Goal: Task Accomplishment & Management: Manage account settings

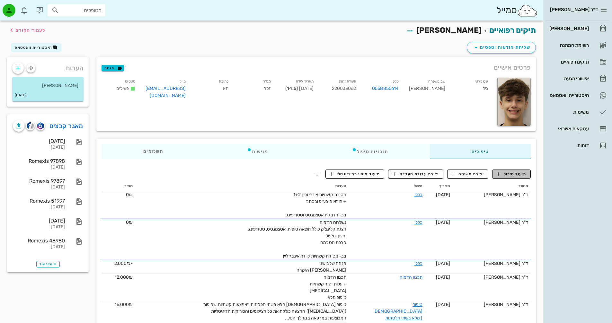
click at [504, 175] on span "תיעוד טיפול" at bounding box center [512, 174] width 30 height 6
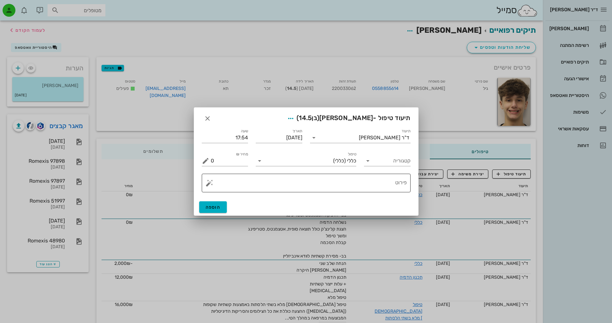
click at [208, 184] on button "button" at bounding box center [210, 183] width 8 height 8
click at [223, 158] on div "[MEDICAL_DATA]" at bounding box center [232, 157] width 52 height 13
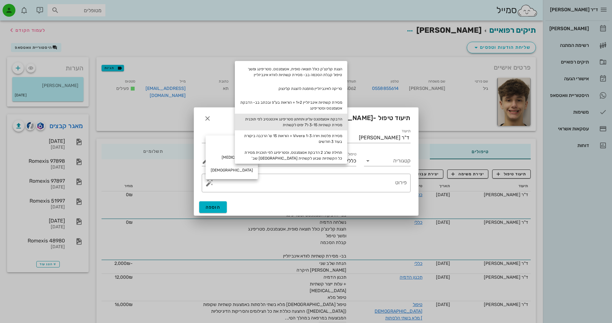
click at [338, 124] on div "הדבקת אטצמטנס עליון ותחתון סטריפינג אינטנסיב לפי תוכנית מסירת קשתיות 3-15 ל7 ימ…" at bounding box center [291, 122] width 112 height 17
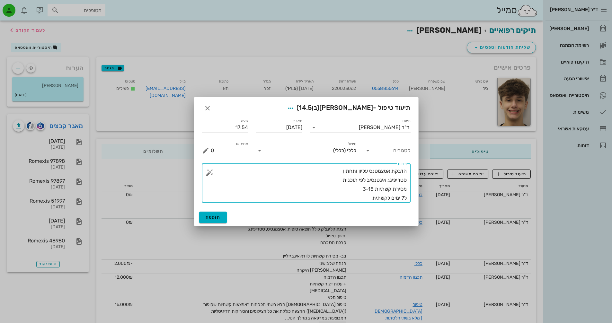
drag, startPoint x: 369, startPoint y: 188, endPoint x: 374, endPoint y: 188, distance: 5.1
click at [374, 188] on textarea "הדבקת אטצמטנס עליון ותחתון סטריפינג אינטנסיב לפי תוכנית מסירת קשתיות 3-15 ל7 ימ…" at bounding box center [309, 185] width 196 height 36
click at [357, 190] on textarea "הדבקת אטצמטנס עליון ותחתון סטריפינג אינטנסיב לפי תוכנית מסירת קשתיות 3-20 ל7 ימ…" at bounding box center [309, 185] width 196 height 36
click at [367, 196] on textarea "הדבקת אטצמטנס עליון ותחתון סטריפינג אינטנסיב לפי תוכנית מסירת קשתיות 3-20 ל7 ימ…" at bounding box center [309, 185] width 196 height 36
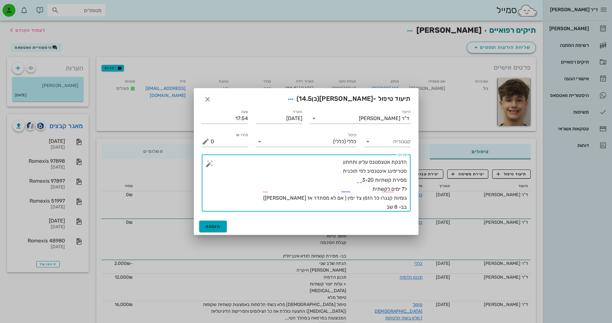
type textarea "הדבקת אטצמטנס עליון ותחתון סטריפינג אינטנסיב לפי תוכנית מסירת קשתיות 3-20 ל7 ימ…"
click at [210, 224] on span "הוספה" at bounding box center [213, 226] width 15 height 5
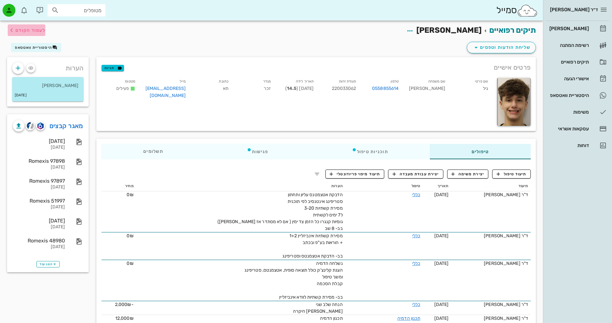
click at [22, 30] on span "לעמוד הקודם" at bounding box center [30, 30] width 30 height 5
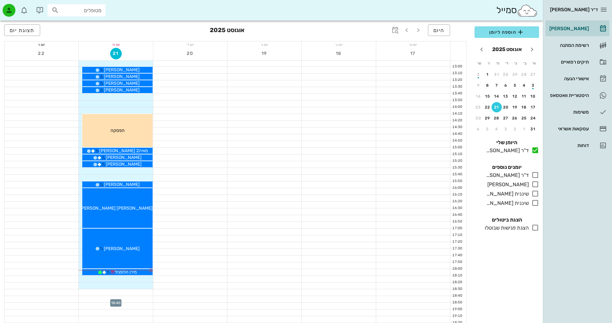
scroll to position [272, 0]
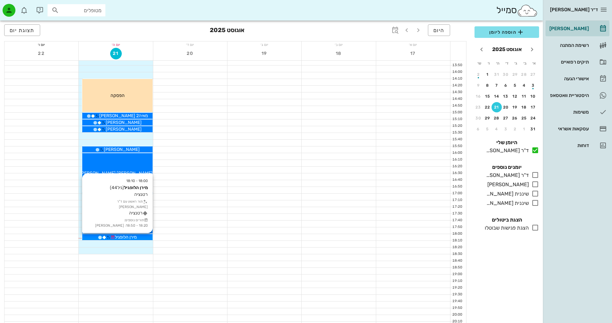
click at [120, 236] on span "מירן הלופגיל" at bounding box center [126, 237] width 22 height 5
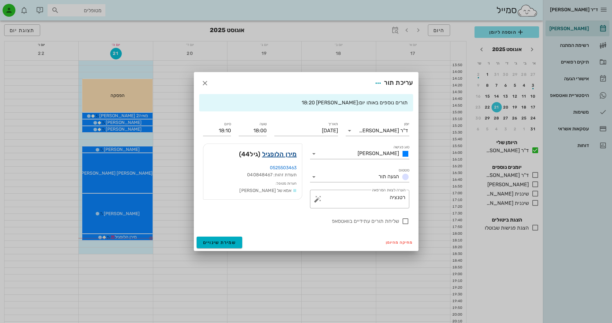
click at [291, 154] on link "מירן הלופגיל" at bounding box center [279, 154] width 35 height 10
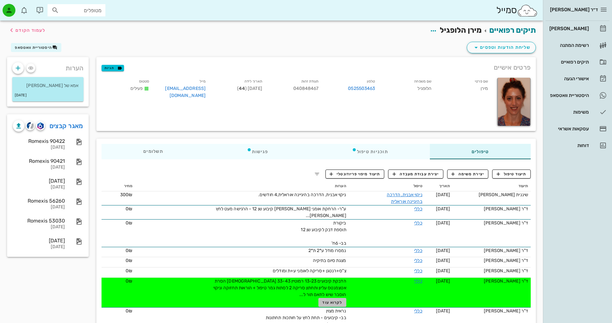
click at [333, 300] on span "לקרוא עוד" at bounding box center [332, 302] width 20 height 4
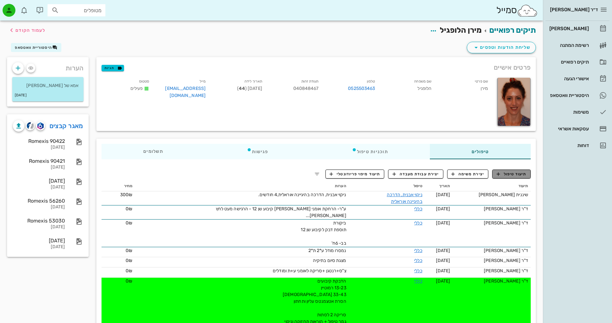
click at [511, 172] on span "תיעוד טיפול" at bounding box center [512, 174] width 30 height 6
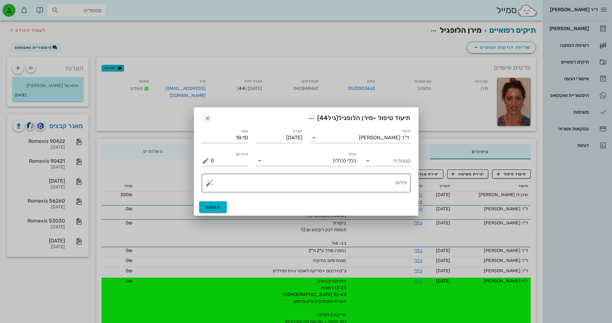
click at [385, 178] on textarea "פירוט" at bounding box center [309, 184] width 196 height 15
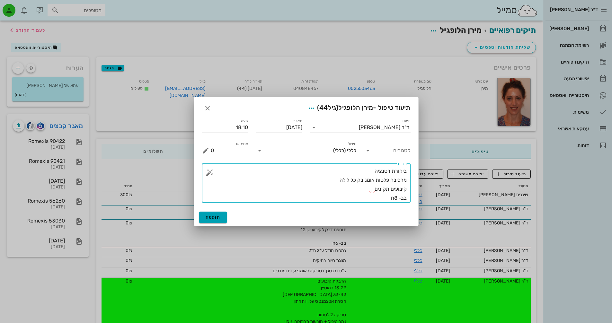
type textarea "ביקורת רטנציה מרכיבה פלטות אומניבק כל לילה קיבועים תקינים בב- 8ח"
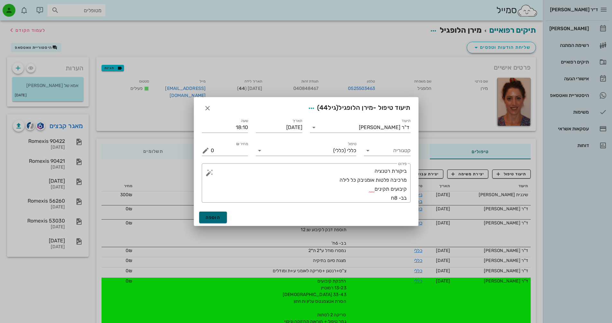
click at [210, 217] on span "הוספה" at bounding box center [213, 217] width 15 height 5
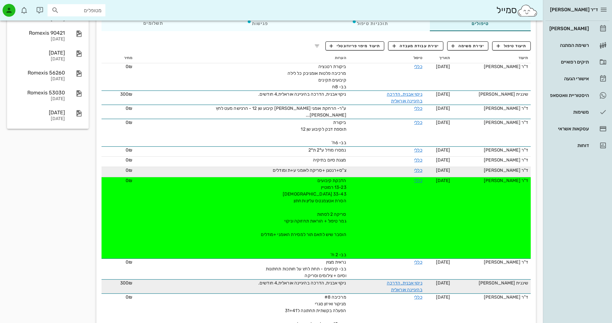
scroll to position [129, 0]
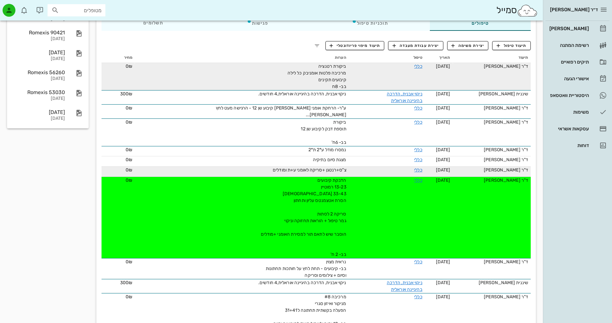
click at [306, 78] on div "ביקורת רטנציה מרכיבה פלטות אומניבק כל לילה קיבועים תקינים בב- 8ח" at bounding box center [274, 76] width 145 height 27
click at [418, 65] on link "כללי" at bounding box center [418, 66] width 8 height 5
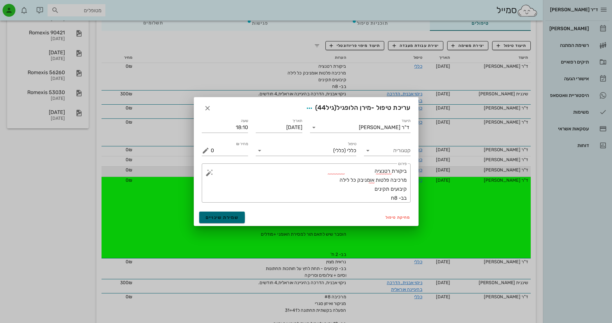
click at [227, 216] on span "שמירת שינויים" at bounding box center [222, 217] width 33 height 5
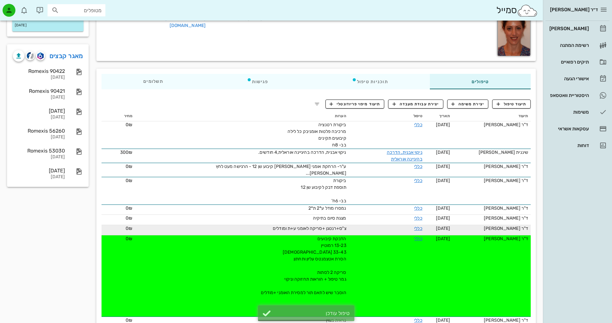
scroll to position [0, 0]
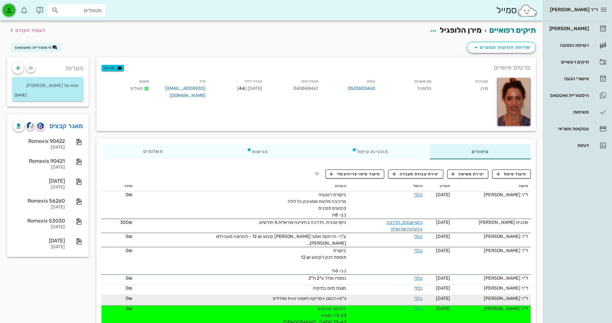
click at [8, 7] on icon "button" at bounding box center [9, 10] width 8 height 8
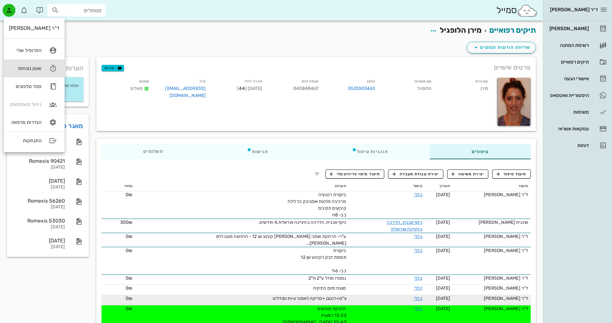
click at [36, 71] on link "שעון נוכחות" at bounding box center [34, 68] width 61 height 18
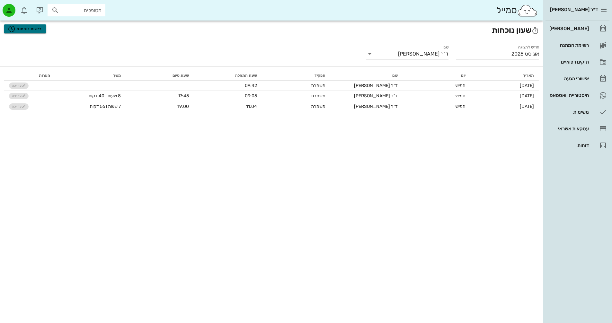
click at [31, 28] on span "רישום נוכחות" at bounding box center [25, 29] width 34 height 8
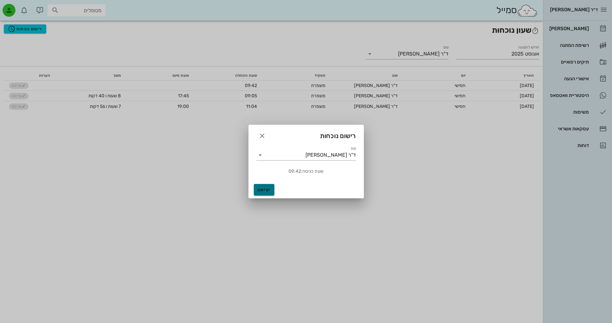
click at [266, 189] on span "יציאה" at bounding box center [263, 189] width 15 height 5
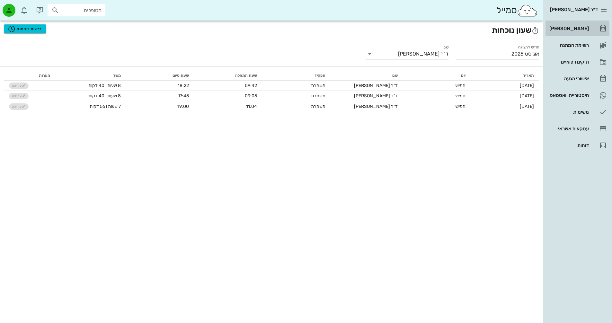
click at [583, 33] on div "[PERSON_NAME]" at bounding box center [568, 28] width 41 height 10
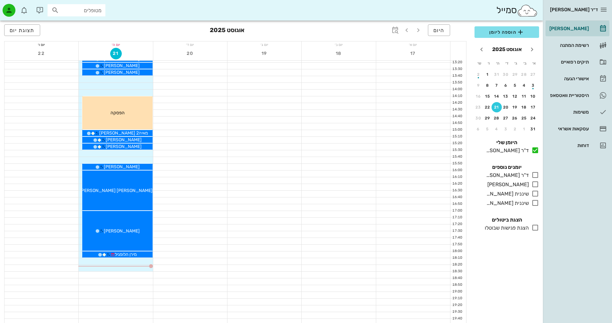
scroll to position [304, 0]
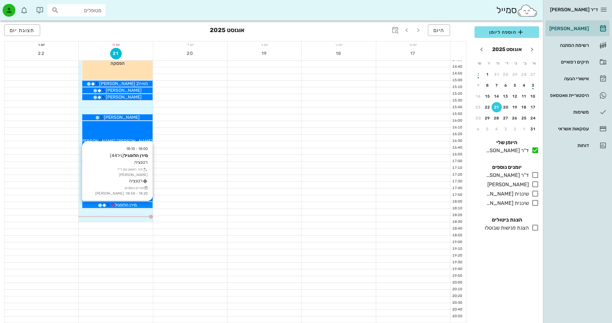
click at [129, 205] on span "מירן הלופגיל" at bounding box center [126, 204] width 22 height 5
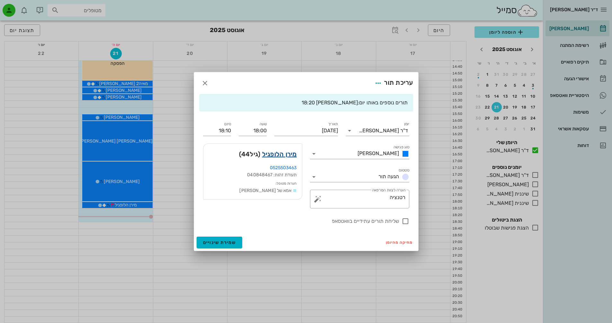
click at [286, 155] on link "מירן הלופגיל" at bounding box center [279, 154] width 35 height 10
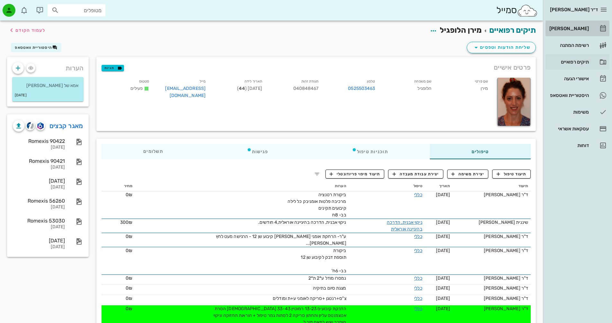
drag, startPoint x: 586, startPoint y: 30, endPoint x: 567, endPoint y: 60, distance: 35.9
click at [586, 30] on div "[PERSON_NAME]" at bounding box center [568, 28] width 41 height 5
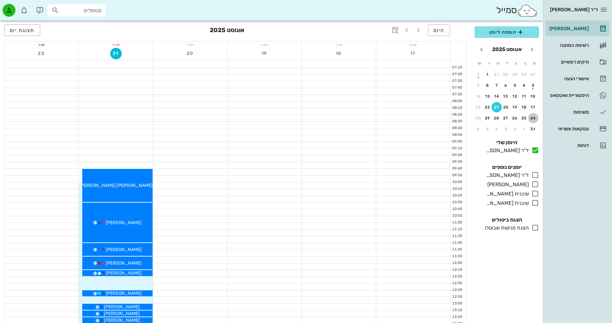
click at [534, 117] on div "24" at bounding box center [533, 118] width 10 height 4
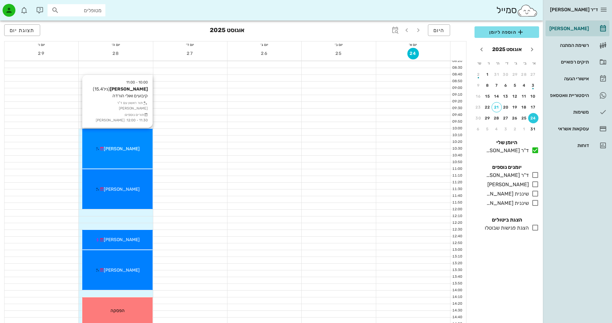
scroll to position [32, 0]
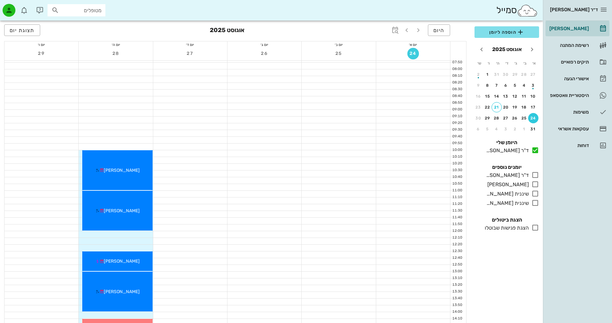
click at [416, 53] on span "24" at bounding box center [413, 53] width 12 height 5
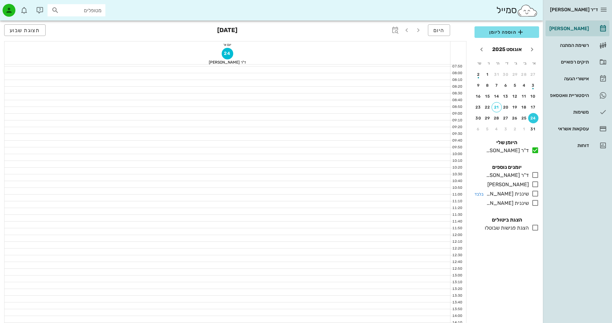
click at [534, 194] on icon at bounding box center [535, 194] width 8 height 8
click at [229, 52] on span "24" at bounding box center [228, 53] width 12 height 5
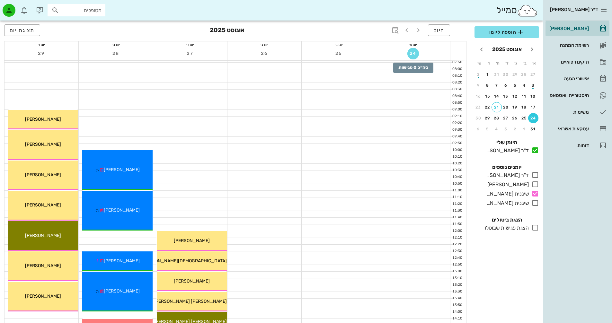
click at [413, 52] on span "24" at bounding box center [413, 53] width 12 height 5
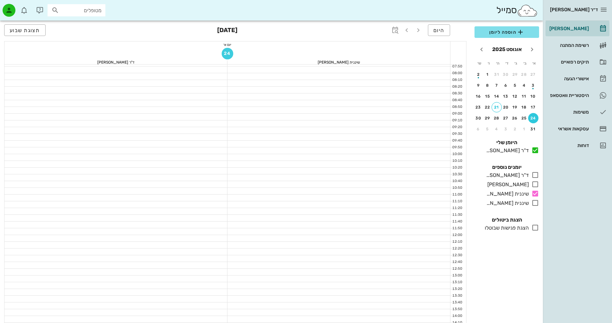
click at [228, 51] on span "24" at bounding box center [228, 53] width 12 height 5
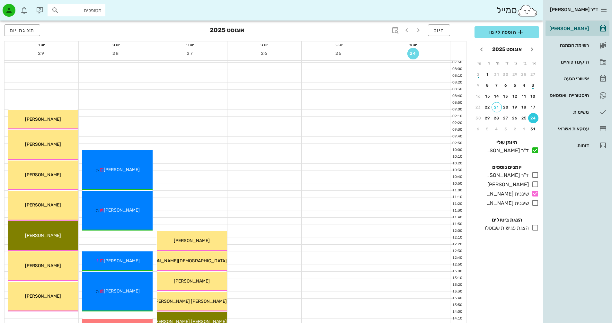
click at [412, 51] on span "24" at bounding box center [413, 53] width 12 height 5
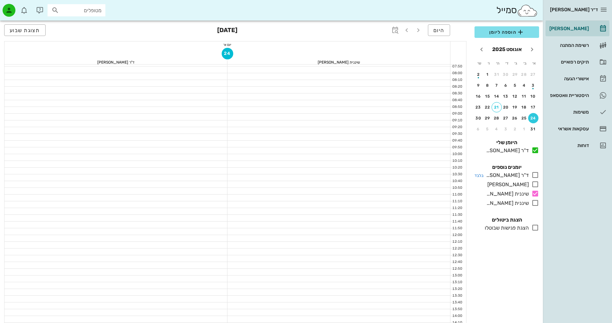
click at [534, 174] on icon at bounding box center [535, 175] width 8 height 8
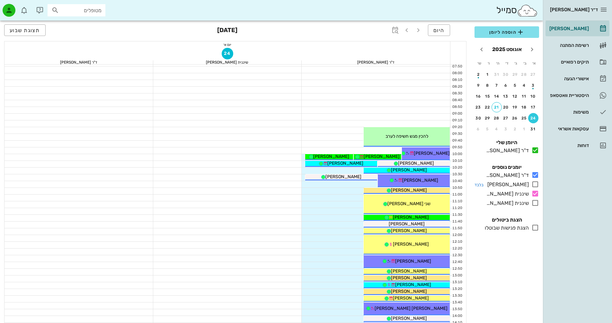
click at [534, 183] on icon at bounding box center [535, 185] width 8 height 8
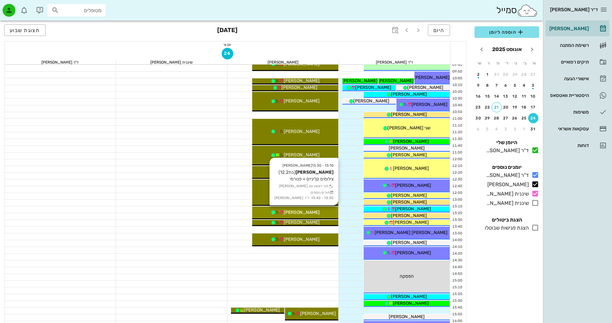
scroll to position [96, 0]
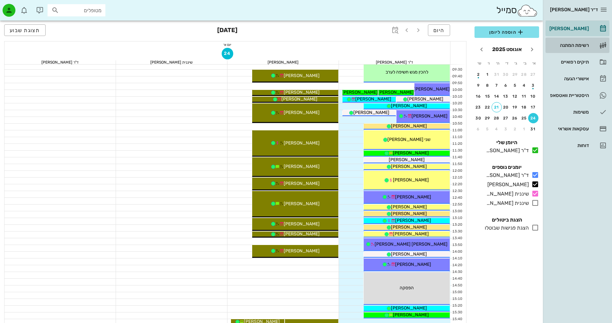
click at [581, 45] on div "רשימת המתנה" at bounding box center [568, 45] width 41 height 5
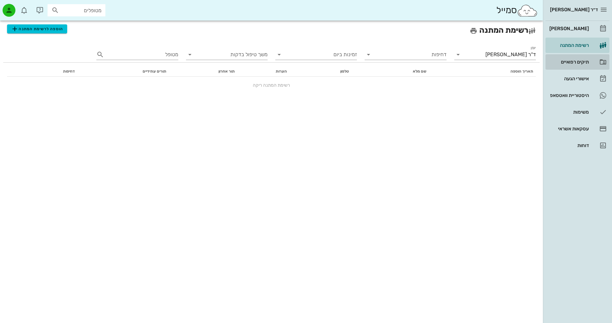
click at [591, 59] on link "תיקים רפואיים" at bounding box center [578, 61] width 64 height 15
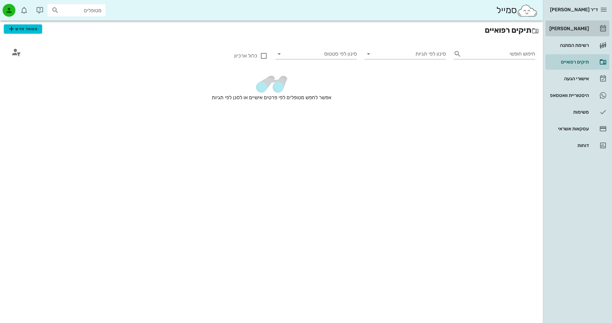
click at [584, 25] on div "[PERSON_NAME]" at bounding box center [568, 28] width 41 height 10
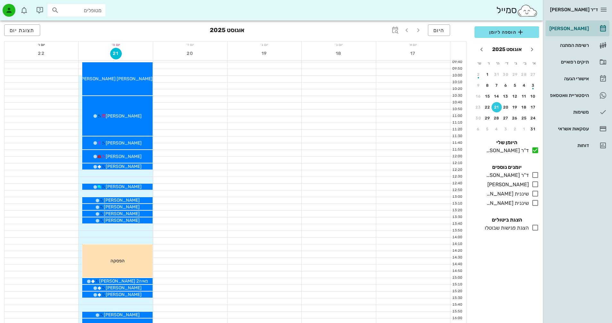
scroll to position [15, 0]
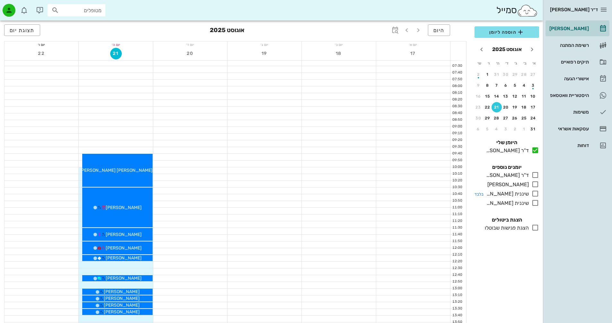
click at [534, 194] on icon at bounding box center [535, 194] width 8 height 8
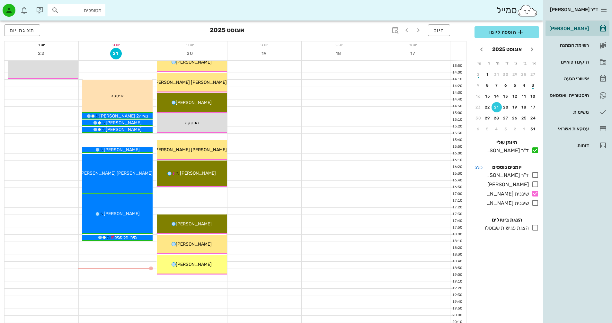
scroll to position [272, 0]
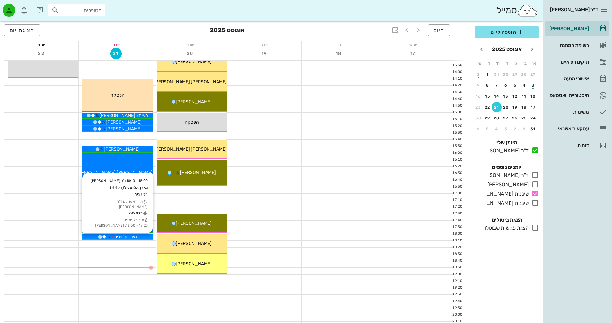
click at [141, 237] on div "מירן הלופגיל" at bounding box center [117, 237] width 70 height 7
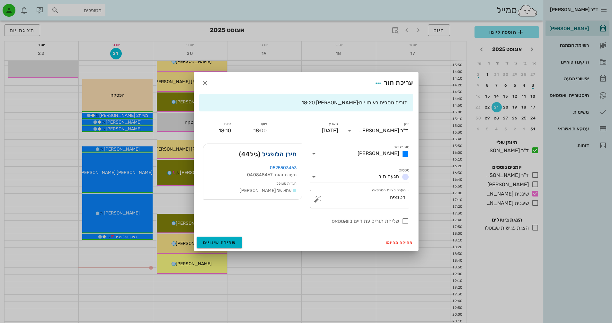
click at [285, 155] on link "מירן הלופגיל" at bounding box center [279, 154] width 35 height 10
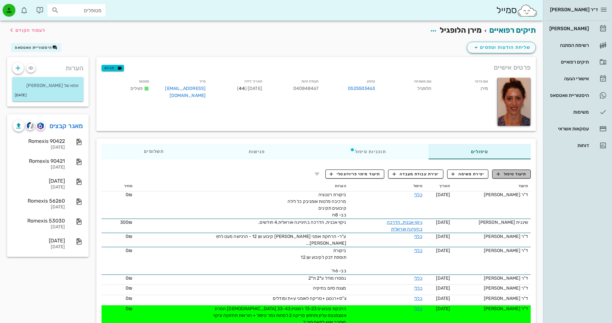
click at [513, 173] on span "תיעוד טיפול" at bounding box center [512, 174] width 30 height 6
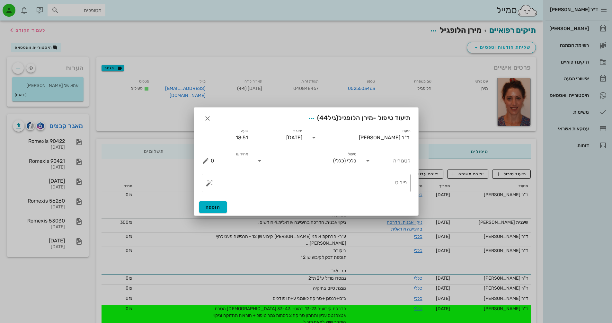
click at [359, 138] on input "תיעוד" at bounding box center [339, 138] width 40 height 10
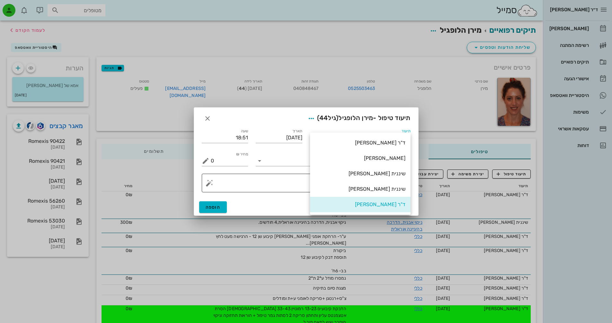
click at [390, 176] on div "שיננית [PERSON_NAME]" at bounding box center [360, 174] width 90 height 6
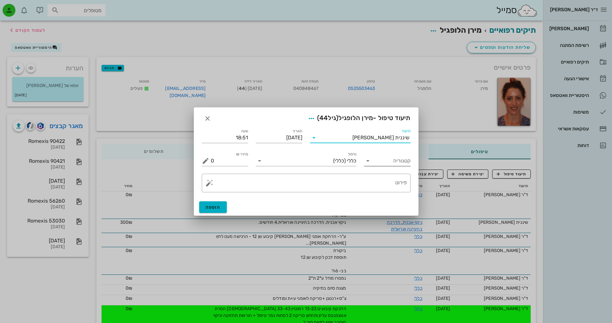
click at [370, 163] on icon at bounding box center [368, 161] width 8 height 8
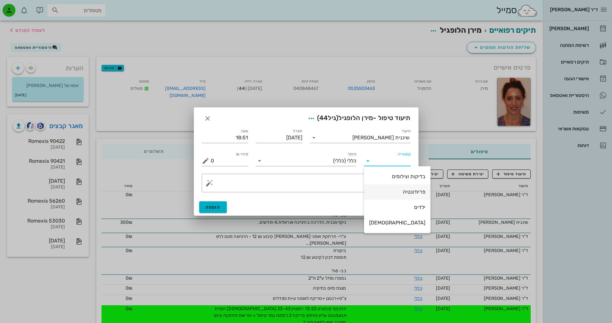
click at [395, 192] on div "פריודונטיה" at bounding box center [397, 192] width 56 height 6
type input "פריודונטיה"
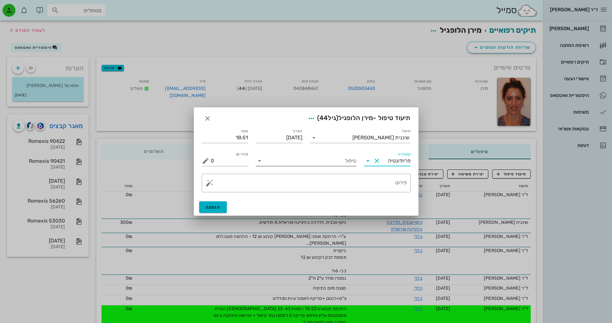
click at [261, 159] on icon at bounding box center [260, 161] width 8 height 8
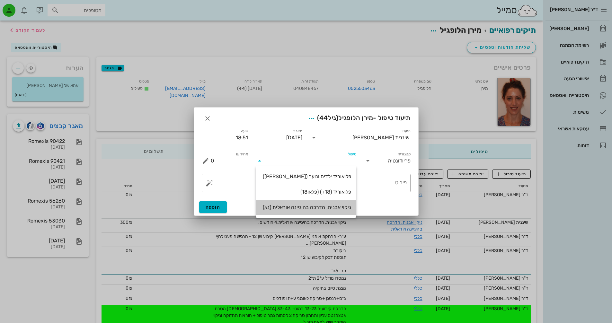
click at [338, 210] on div "ניקוי אבנית, הדרכה בהיגיינה אוראלית (נא)" at bounding box center [306, 207] width 90 height 14
type input "300"
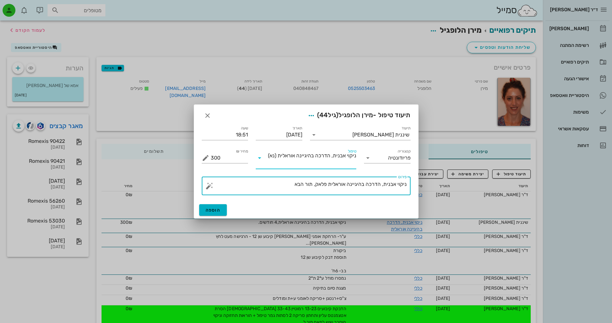
click at [291, 183] on textarea "ניקוי אבנית, הדרכה בהיגיינה אוראלית פלאק, תור הבא" at bounding box center [309, 187] width 196 height 15
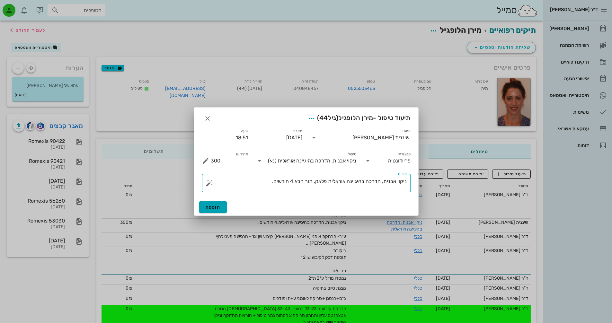
type textarea "ניקוי אבנית, הדרכה בהיגיינה אוראלית פלאק, תור הבא 4 חודשים."
click at [220, 206] on span "הוספה" at bounding box center [213, 207] width 15 height 5
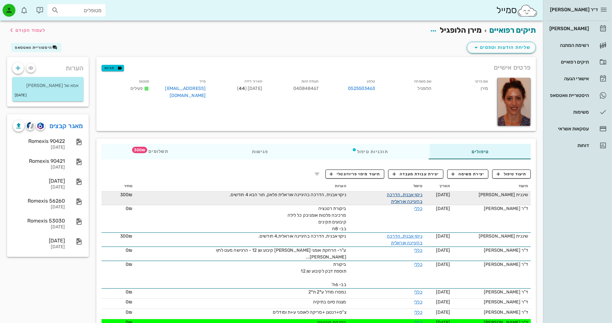
click at [405, 197] on link "ניקוי אבנית, הדרכה בהיגיינה אוראלית" at bounding box center [405, 198] width 36 height 12
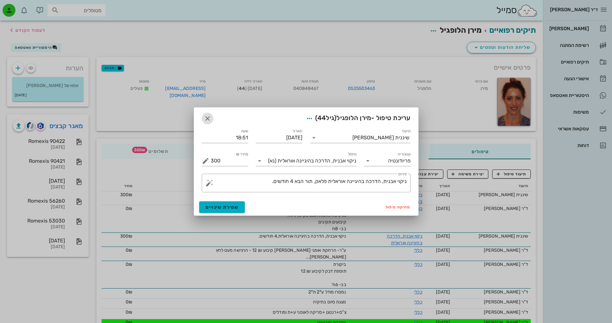
click at [207, 118] on icon "button" at bounding box center [208, 119] width 8 height 8
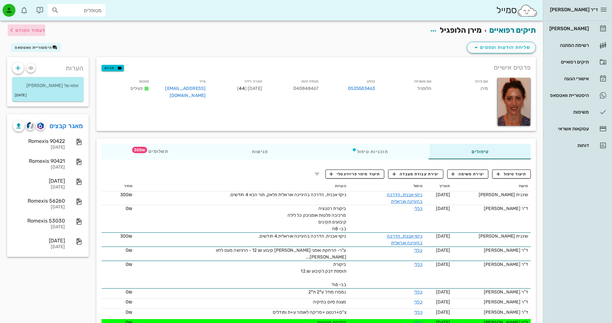
click at [38, 31] on span "לעמוד הקודם" at bounding box center [30, 30] width 30 height 5
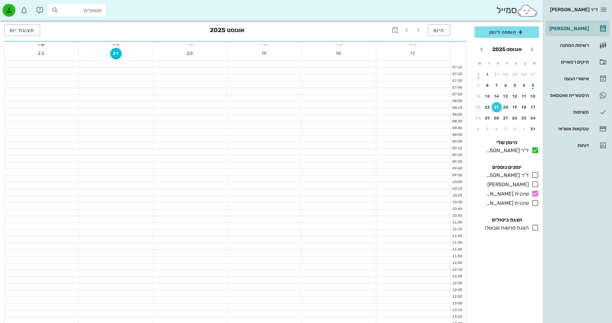
scroll to position [272, 0]
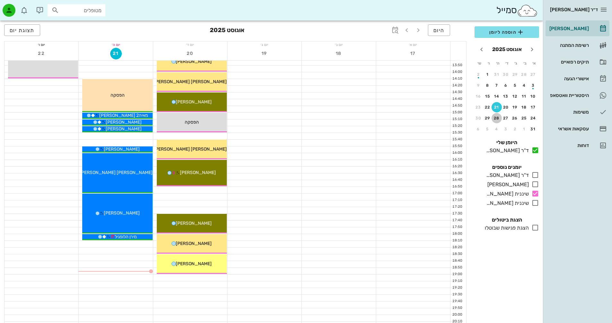
click at [498, 118] on div "28" at bounding box center [497, 118] width 10 height 4
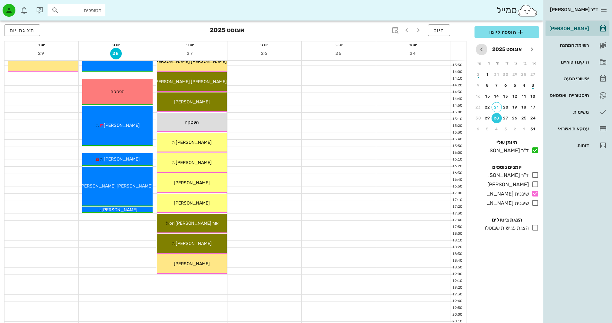
click at [481, 49] on icon "חודש הבא" at bounding box center [482, 50] width 8 height 8
click at [493, 95] on div "19" at bounding box center [488, 96] width 10 height 4
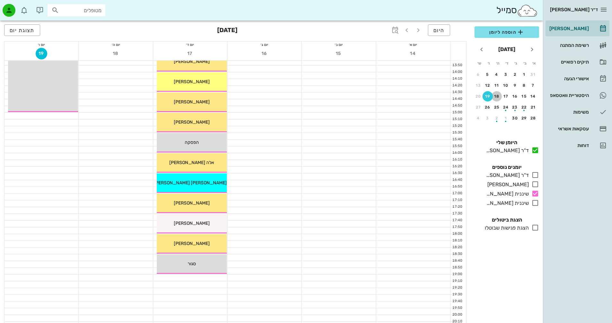
click at [496, 95] on div "18" at bounding box center [497, 96] width 10 height 4
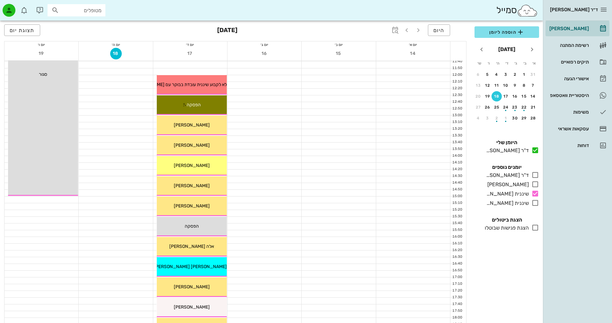
scroll to position [79, 0]
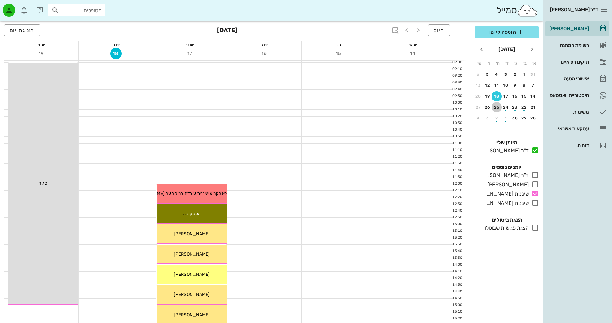
click at [498, 108] on div "25" at bounding box center [497, 107] width 10 height 4
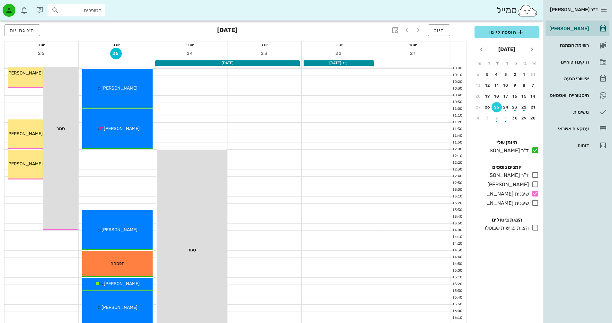
scroll to position [79, 0]
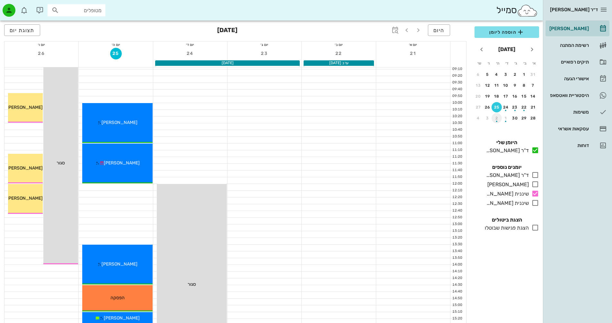
click at [496, 121] on div "button" at bounding box center [496, 121] width 1 height 1
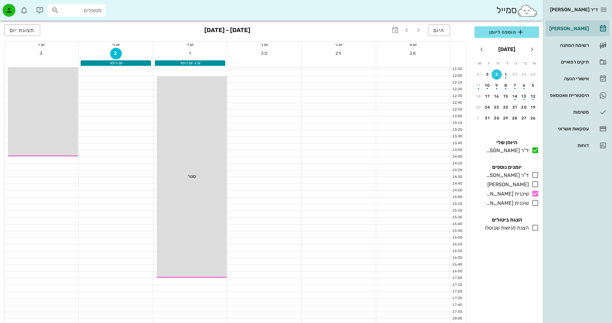
scroll to position [47, 0]
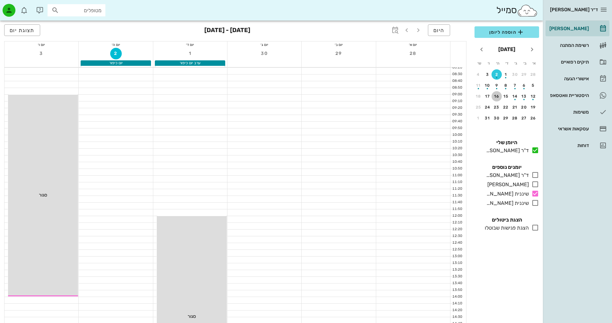
click at [494, 93] on button "16" at bounding box center [497, 96] width 10 height 10
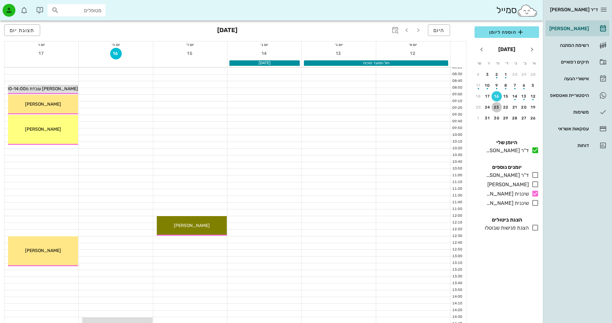
click at [495, 108] on div "23" at bounding box center [497, 107] width 10 height 4
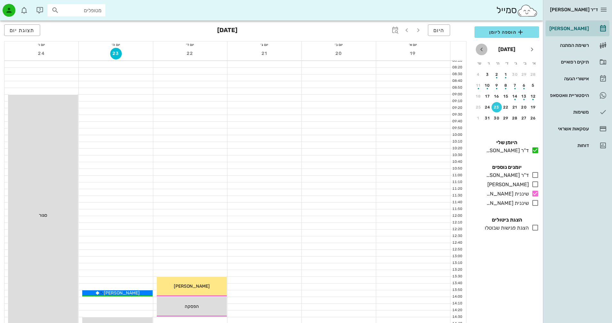
click at [480, 51] on icon "חודש הבא" at bounding box center [482, 50] width 8 height 8
click at [530, 48] on icon "חודש שעבר" at bounding box center [532, 50] width 8 height 8
click at [12, 8] on icon "button" at bounding box center [9, 10] width 8 height 8
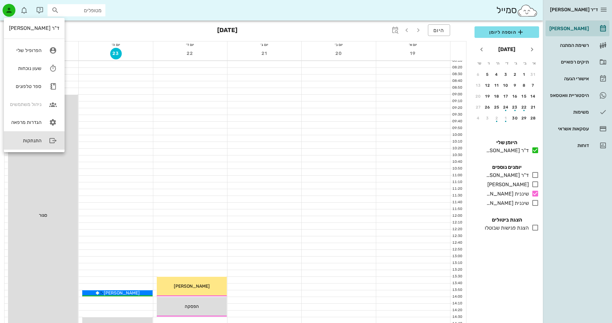
click at [35, 142] on div "התנתקות" at bounding box center [25, 141] width 32 height 6
